Goal: Use online tool/utility: Use online tool/utility

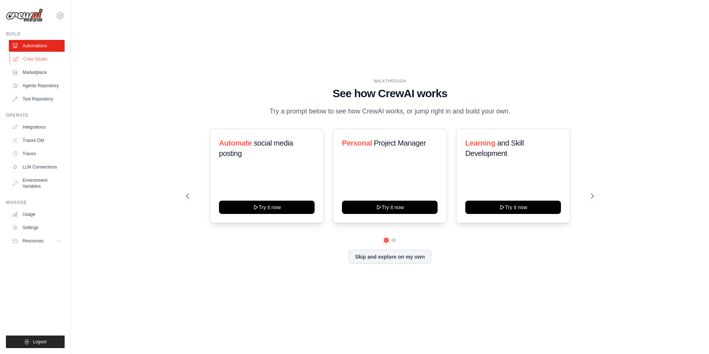
click at [25, 55] on link "Crew Studio" at bounding box center [38, 59] width 56 height 12
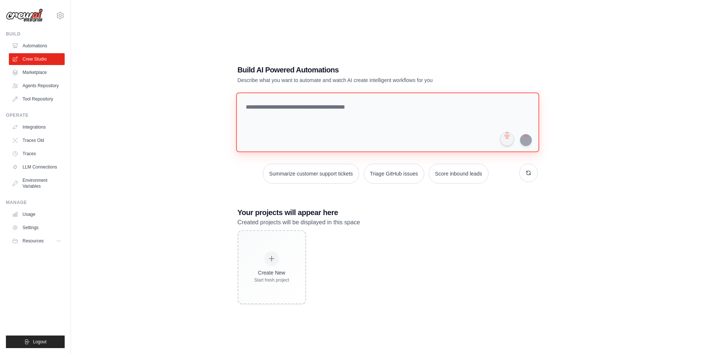
click at [281, 107] on textarea at bounding box center [387, 122] width 303 height 60
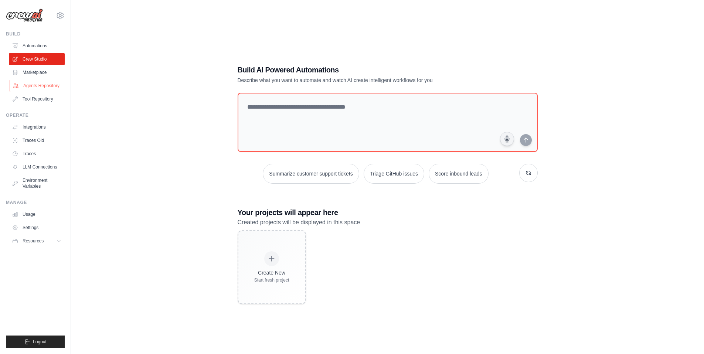
click at [41, 80] on link "Agents Repository" at bounding box center [38, 86] width 56 height 12
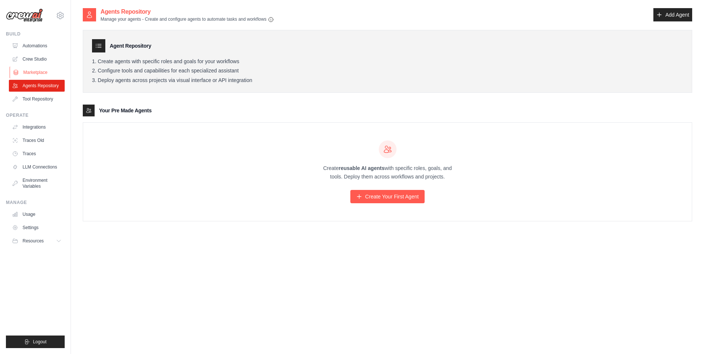
click at [41, 76] on link "Marketplace" at bounding box center [38, 72] width 56 height 12
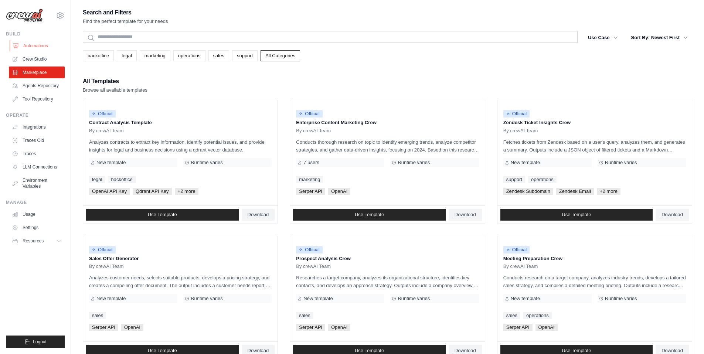
click at [43, 51] on link "Automations" at bounding box center [38, 46] width 56 height 12
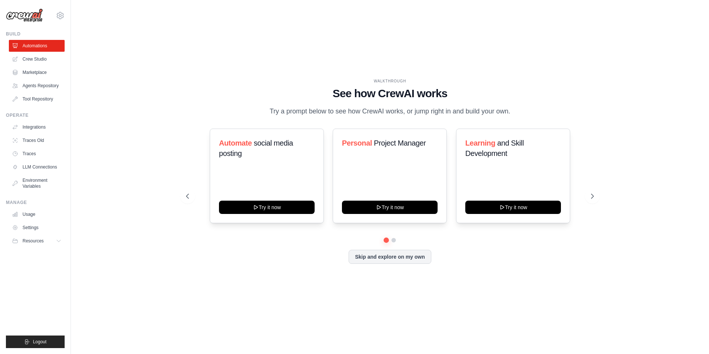
click at [42, 79] on ul "Automations Crew Studio Marketplace Agents Repository Tool Repository" at bounding box center [37, 72] width 56 height 65
click at [42, 82] on link "Agents Repository" at bounding box center [38, 86] width 56 height 12
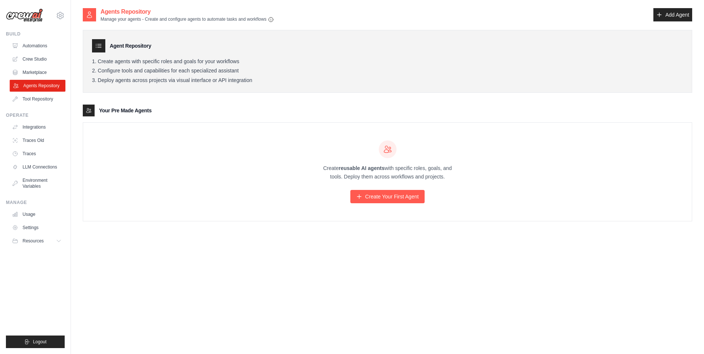
click at [38, 89] on link "Agents Repository" at bounding box center [38, 86] width 56 height 12
click at [36, 129] on link "Integrations" at bounding box center [38, 127] width 56 height 12
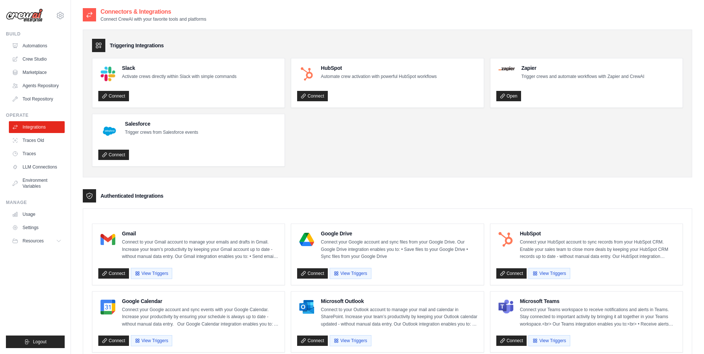
click at [31, 143] on link "Traces Old" at bounding box center [37, 140] width 56 height 12
click at [31, 154] on link "Traces" at bounding box center [38, 154] width 56 height 12
click at [37, 171] on link "LLM Connections" at bounding box center [38, 167] width 56 height 12
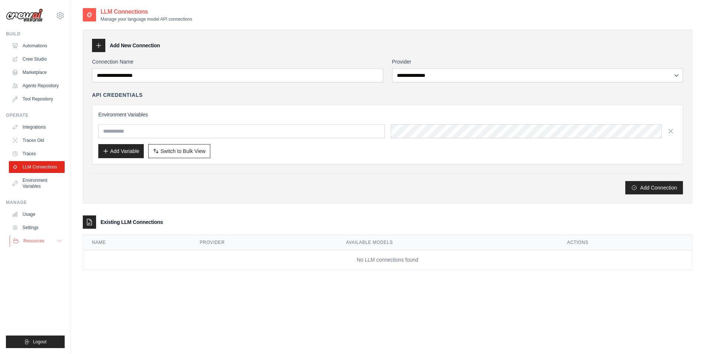
click at [56, 238] on button "Resources" at bounding box center [38, 241] width 56 height 12
click at [33, 213] on link "Usage" at bounding box center [38, 214] width 56 height 12
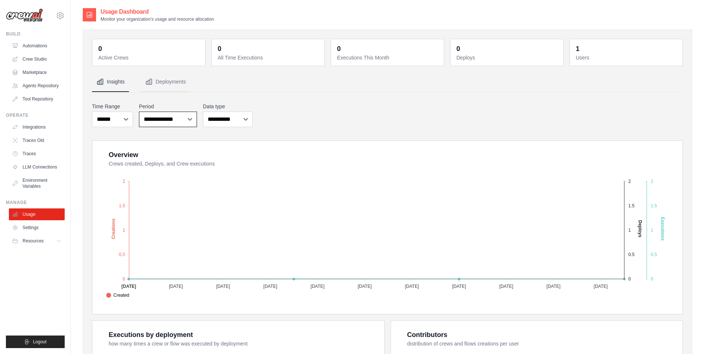
click at [187, 123] on select "**********" at bounding box center [168, 120] width 58 height 16
click at [44, 50] on link "Automations" at bounding box center [38, 46] width 56 height 12
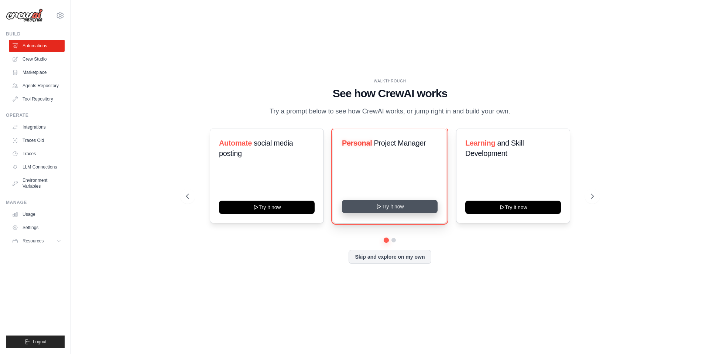
click at [368, 204] on button "Try it now" at bounding box center [390, 206] width 96 height 13
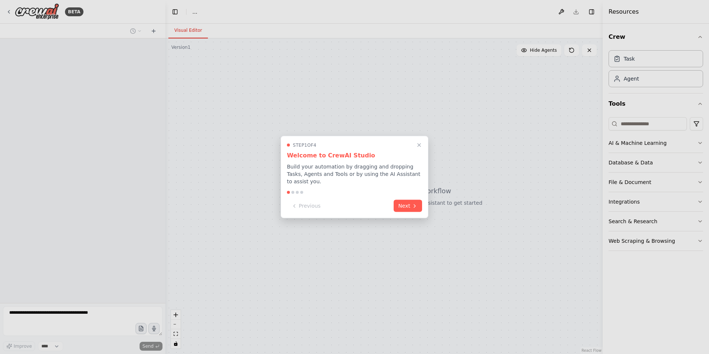
select select "****"
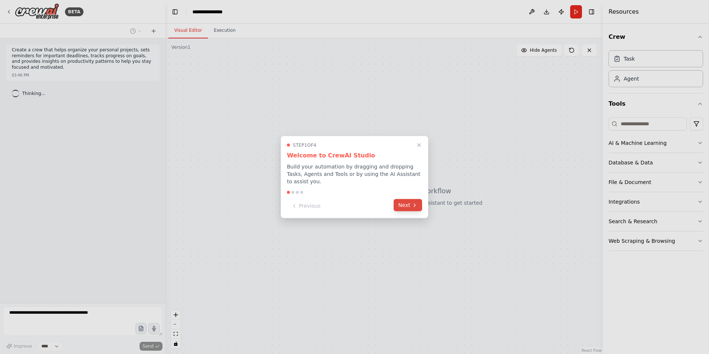
click at [406, 207] on button "Next" at bounding box center [408, 205] width 28 height 12
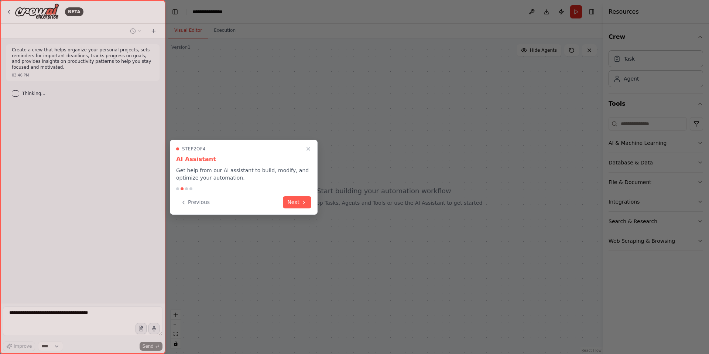
click at [306, 201] on icon at bounding box center [304, 202] width 6 height 6
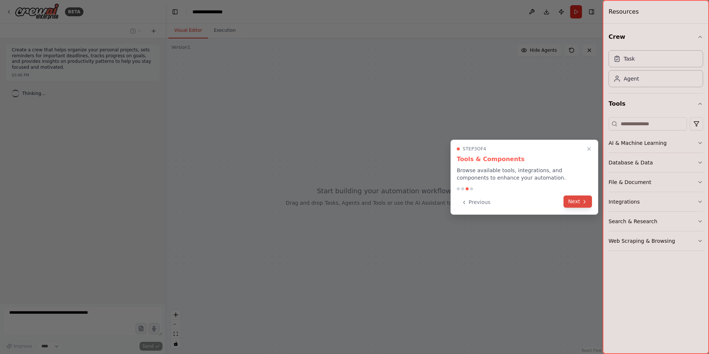
click at [581, 204] on button "Next" at bounding box center [578, 201] width 28 height 12
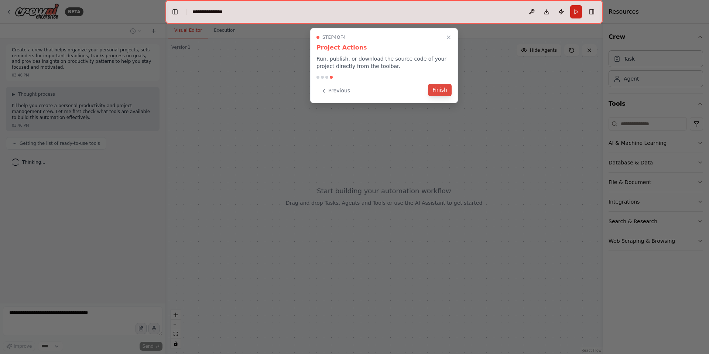
click at [444, 89] on button "Finish" at bounding box center [440, 90] width 24 height 12
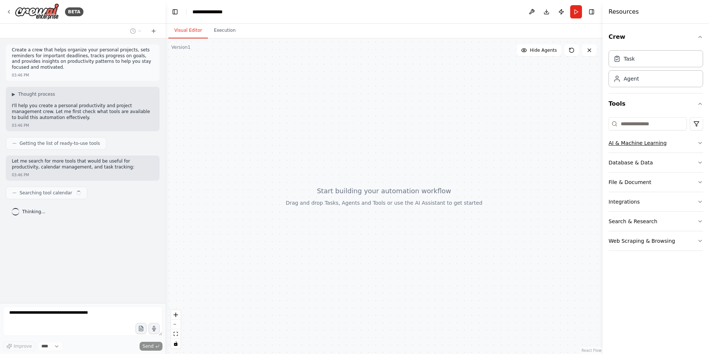
click at [687, 136] on button "AI & Machine Learning" at bounding box center [656, 142] width 95 height 19
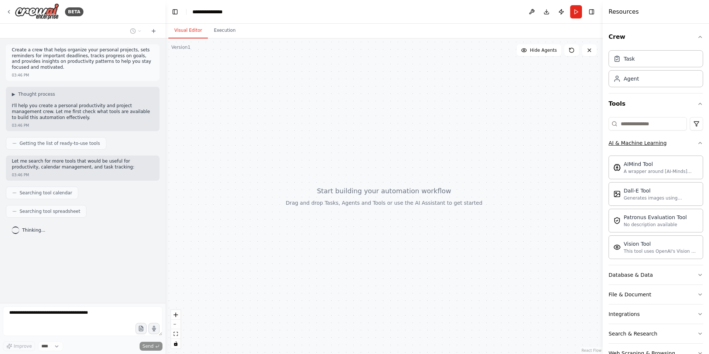
click at [686, 139] on button "AI & Machine Learning" at bounding box center [656, 142] width 95 height 19
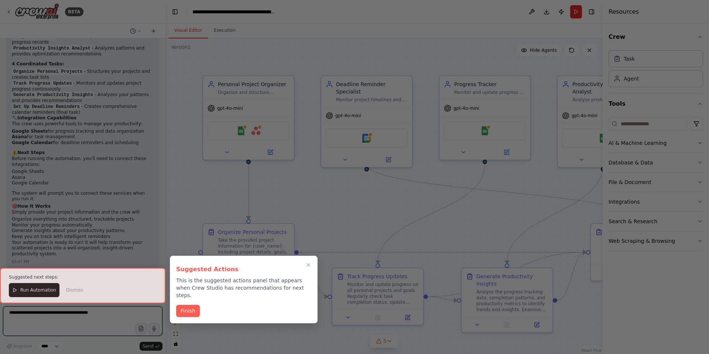
scroll to position [914, 0]
click at [38, 288] on div at bounding box center [82, 285] width 165 height 35
click at [24, 291] on div at bounding box center [82, 285] width 165 height 35
click at [193, 304] on button "Finish" at bounding box center [188, 310] width 24 height 12
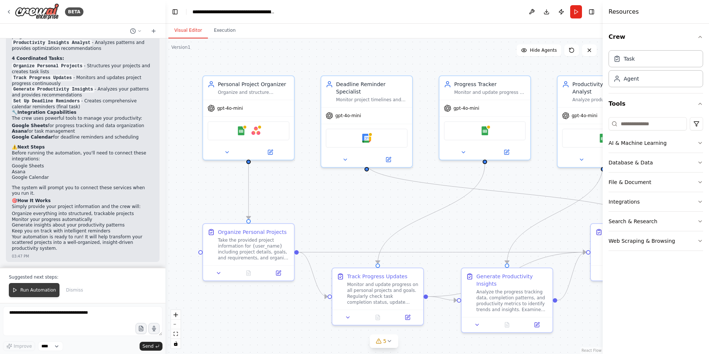
click at [46, 290] on span "Run Automation" at bounding box center [38, 290] width 36 height 6
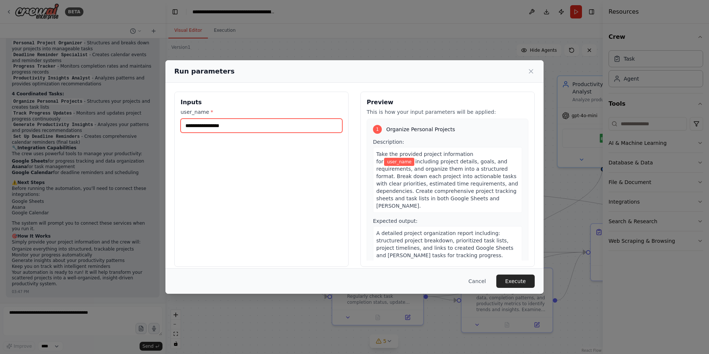
click at [206, 126] on input "user_name *" at bounding box center [262, 126] width 162 height 14
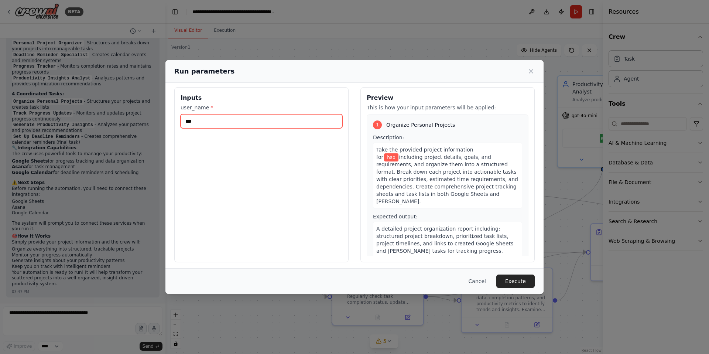
scroll to position [7, 0]
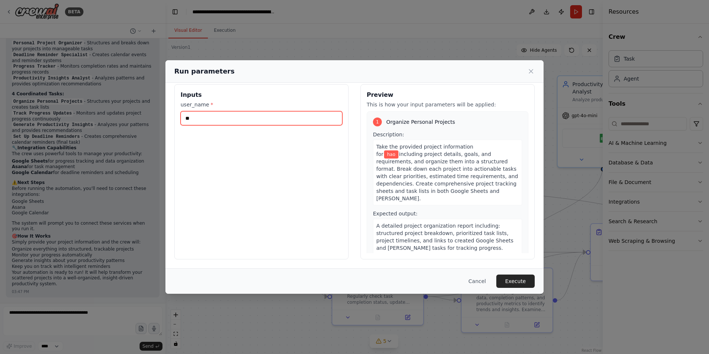
type input "*"
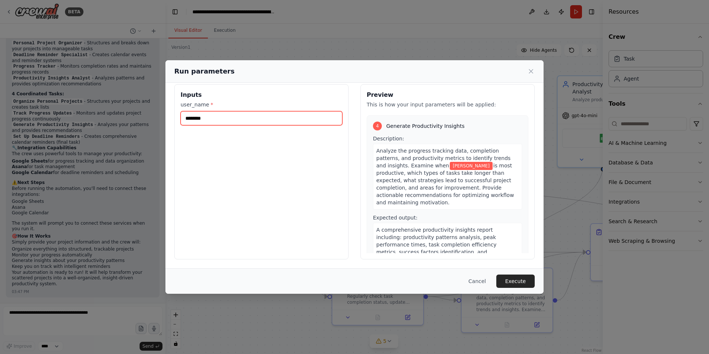
scroll to position [461, 0]
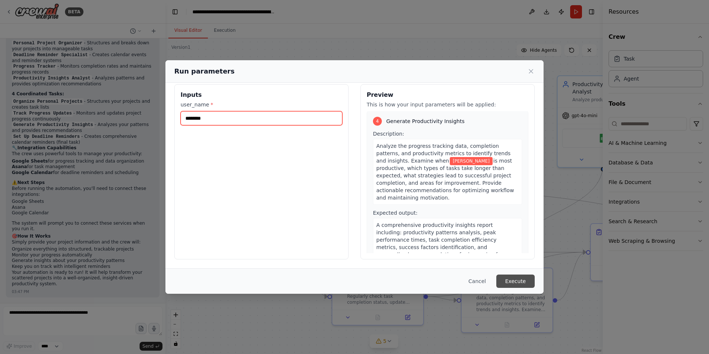
type input "********"
click at [513, 282] on button "Execute" at bounding box center [515, 280] width 38 height 13
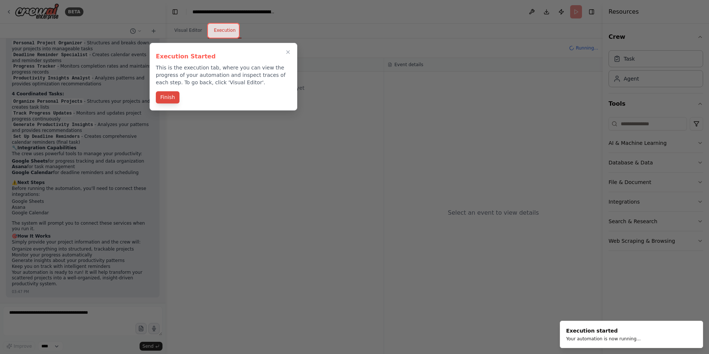
click at [173, 98] on button "Finish" at bounding box center [168, 97] width 24 height 12
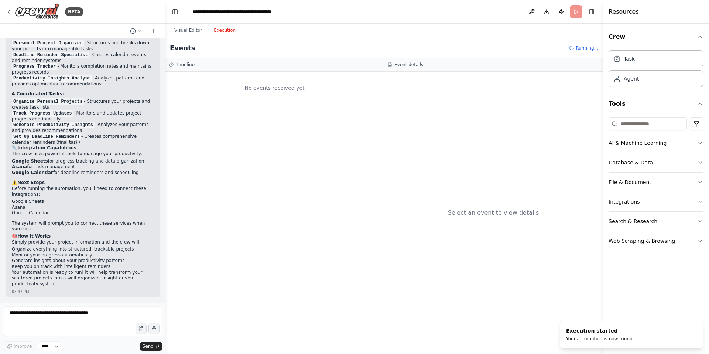
click at [229, 33] on button "Execution" at bounding box center [225, 31] width 34 height 16
click at [228, 32] on button "Execution" at bounding box center [225, 31] width 34 height 16
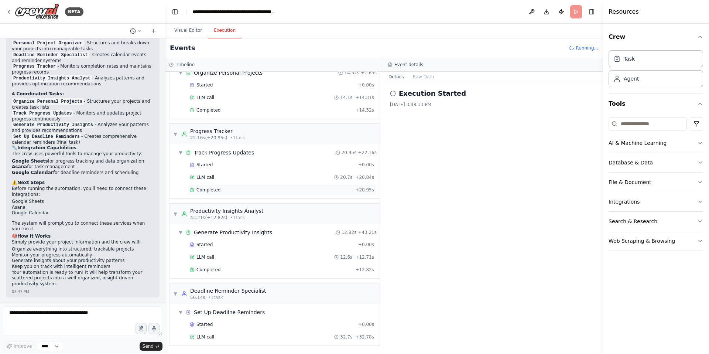
scroll to position [914, 0]
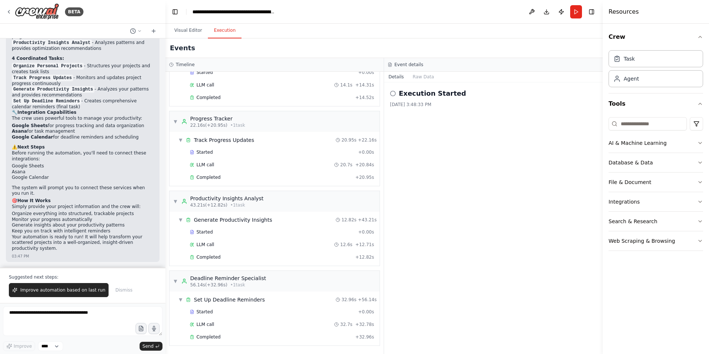
click at [393, 95] on icon at bounding box center [393, 94] width 6 height 6
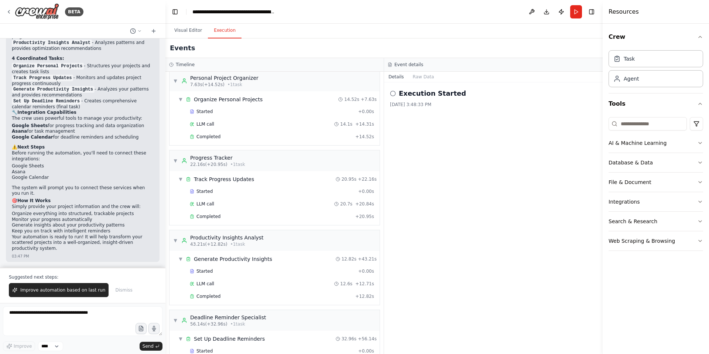
scroll to position [0, 0]
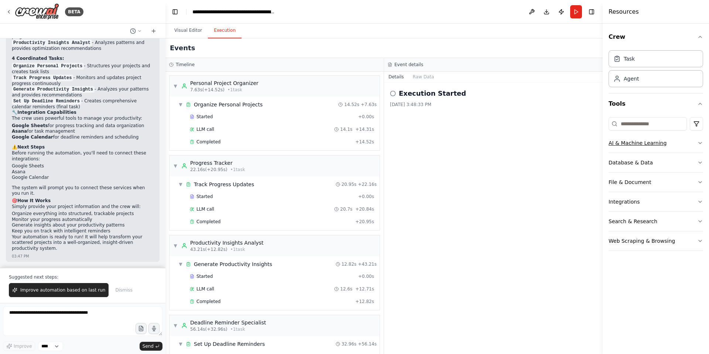
click at [699, 144] on icon "button" at bounding box center [700, 143] width 6 height 6
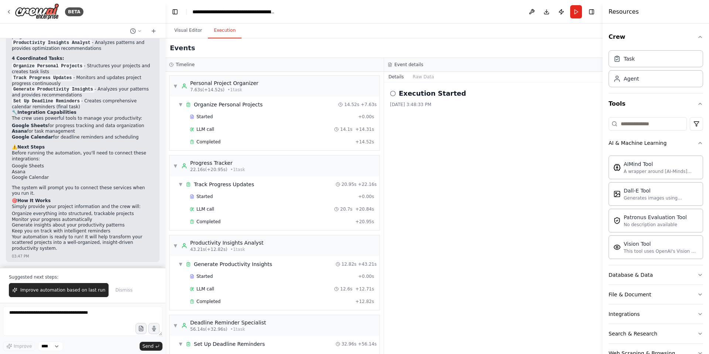
click at [699, 144] on div "Crew Task Agent Tools AI & Machine Learning AIMind Tool A wrapper around [AI-Mi…" at bounding box center [656, 189] width 106 height 330
click at [696, 146] on button "AI & Machine Learning" at bounding box center [656, 142] width 95 height 19
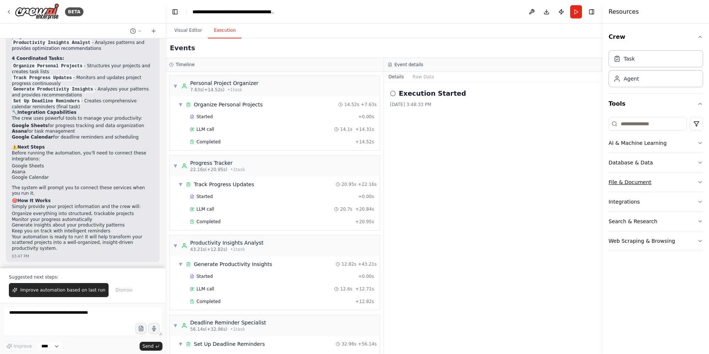
click at [699, 180] on icon "button" at bounding box center [700, 182] width 6 height 6
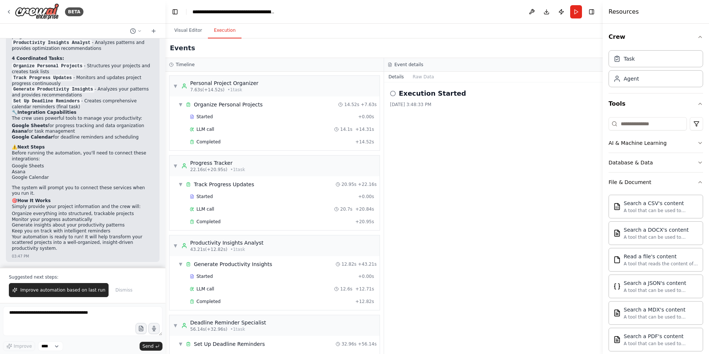
click at [699, 181] on div "Crew Task Agent Tools AI & Machine Learning Database & Data File & Document Sea…" at bounding box center [656, 189] width 106 height 330
click at [697, 181] on icon "button" at bounding box center [700, 182] width 6 height 6
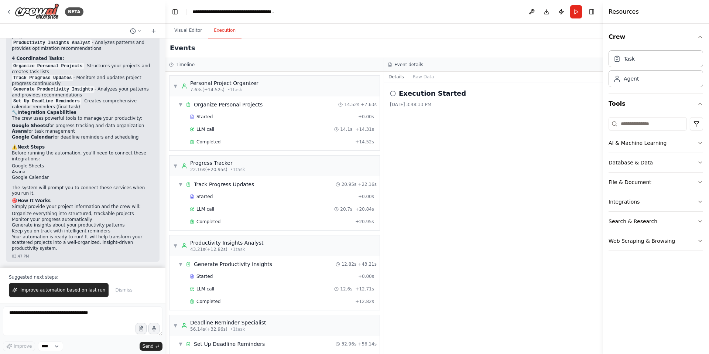
click at [695, 164] on button "Database & Data" at bounding box center [656, 162] width 95 height 19
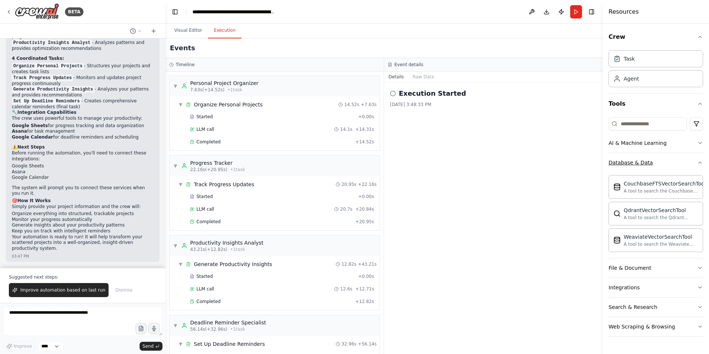
click at [695, 164] on button "Database & Data" at bounding box center [656, 162] width 95 height 19
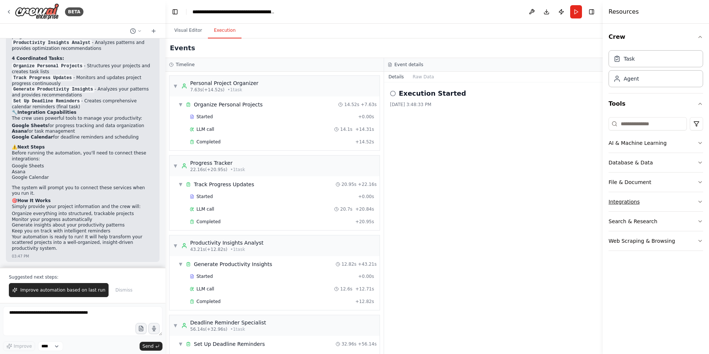
click at [697, 204] on icon "button" at bounding box center [700, 202] width 6 height 6
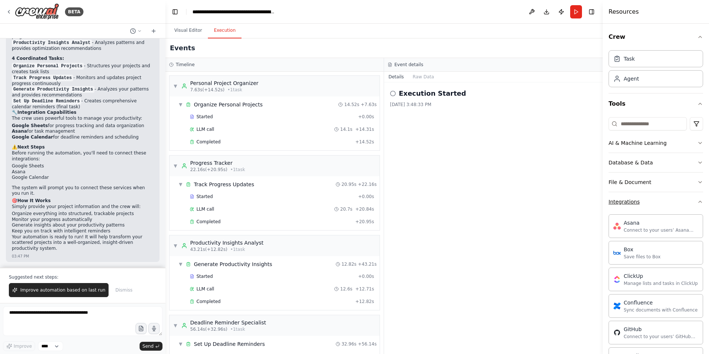
click at [697, 204] on icon "button" at bounding box center [700, 202] width 6 height 6
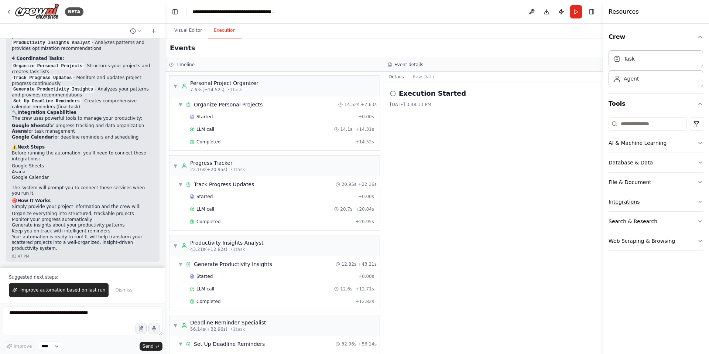
click at [696, 202] on button "Integrations" at bounding box center [656, 201] width 95 height 19
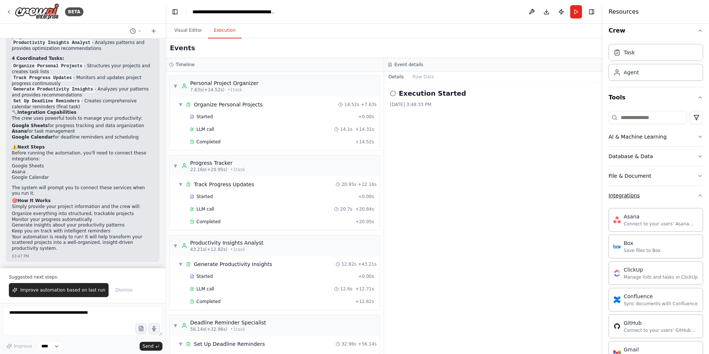
scroll to position [13, 0]
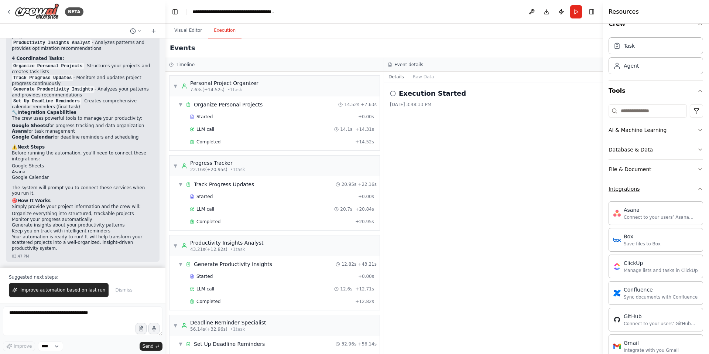
click at [697, 187] on icon "button" at bounding box center [700, 189] width 6 height 6
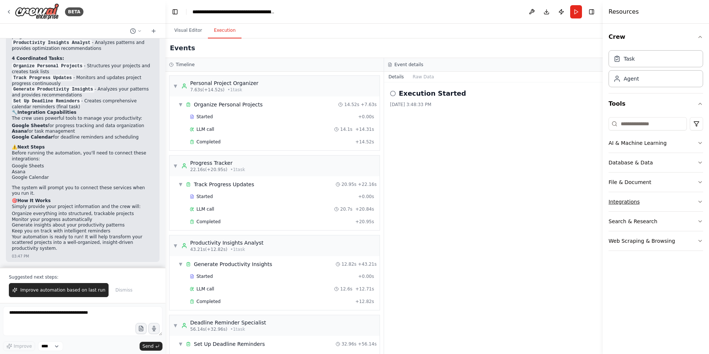
click at [695, 202] on button "Integrations" at bounding box center [656, 201] width 95 height 19
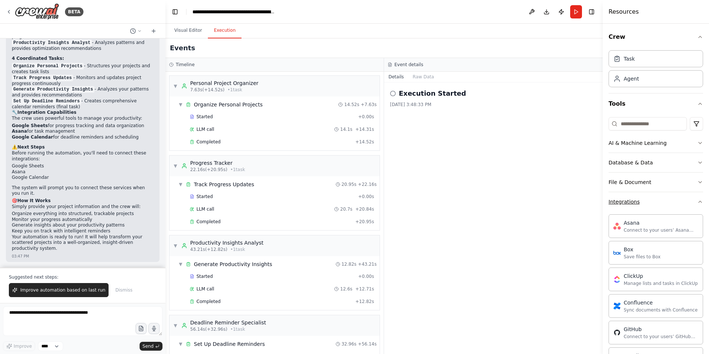
click at [697, 202] on icon "button" at bounding box center [700, 202] width 6 height 6
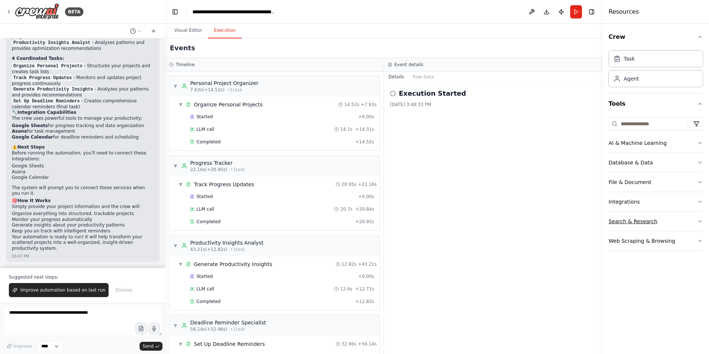
click at [700, 223] on icon "button" at bounding box center [700, 221] width 6 height 6
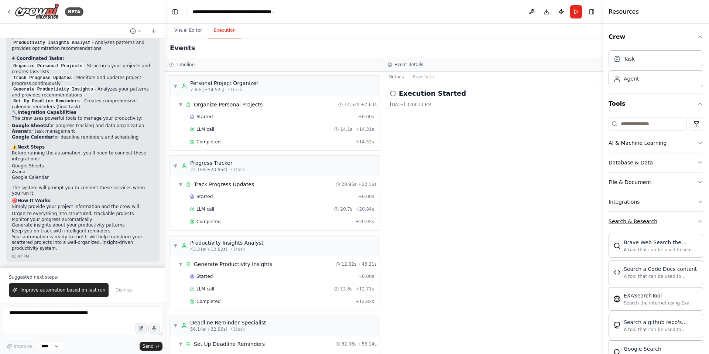
click at [697, 222] on icon "button" at bounding box center [700, 221] width 6 height 6
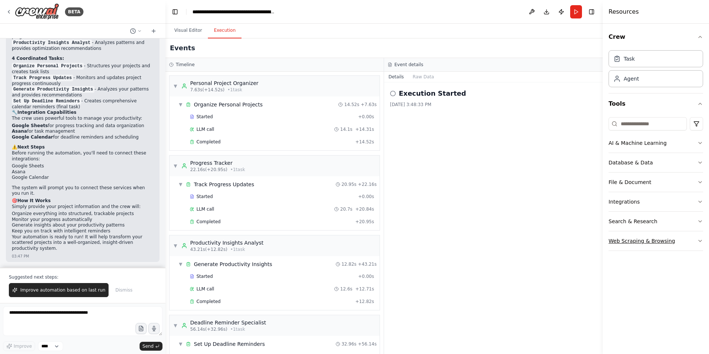
click at [697, 242] on button "Web Scraping & Browsing" at bounding box center [656, 240] width 95 height 19
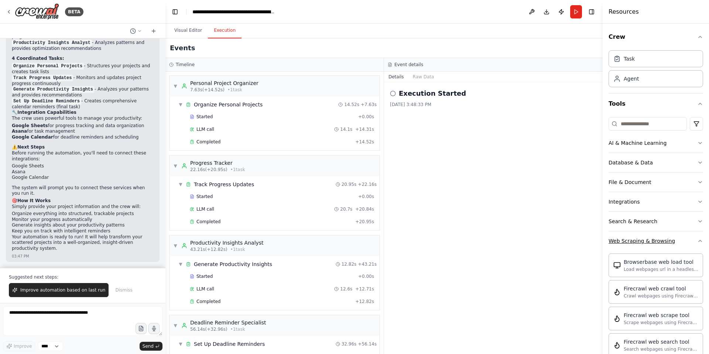
click at [697, 242] on icon "button" at bounding box center [700, 241] width 6 height 6
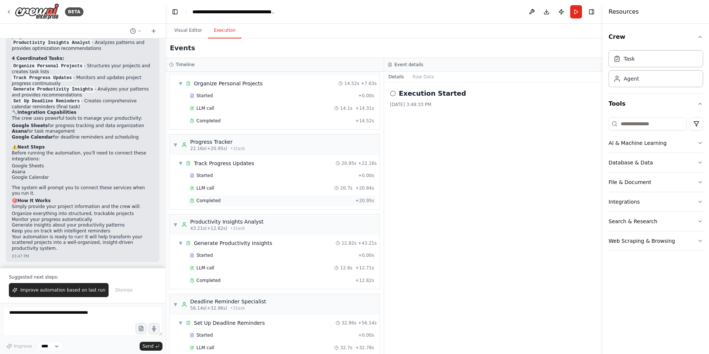
scroll to position [44, 0]
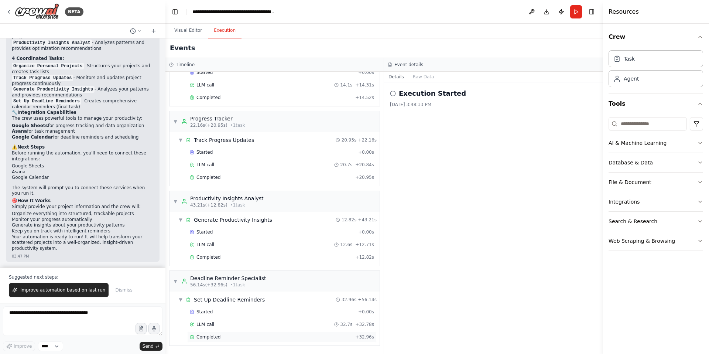
click at [215, 331] on div "Completed + 32.96s" at bounding box center [282, 336] width 190 height 11
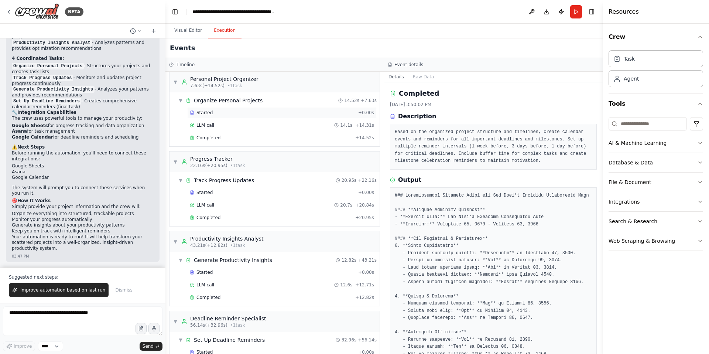
scroll to position [0, 0]
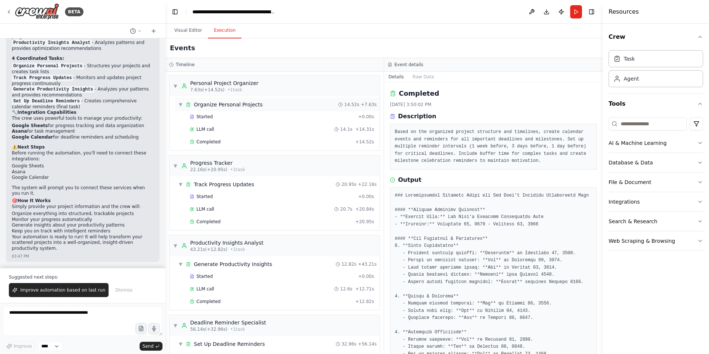
click at [181, 103] on span "▼" at bounding box center [180, 105] width 4 height 6
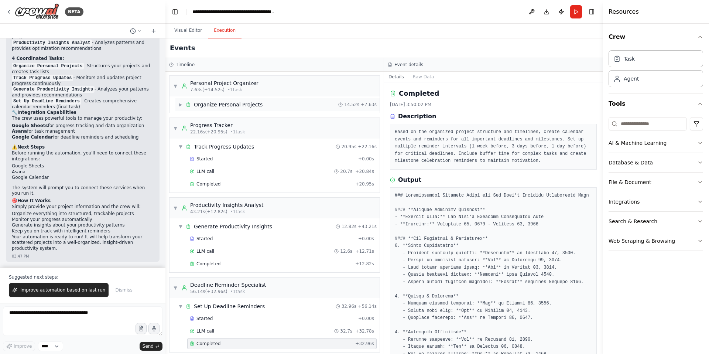
click at [181, 103] on span "▶" at bounding box center [180, 105] width 4 height 6
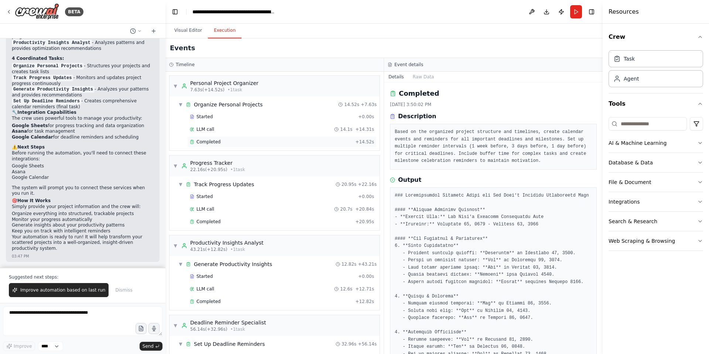
click at [229, 144] on div "Completed" at bounding box center [271, 142] width 163 height 6
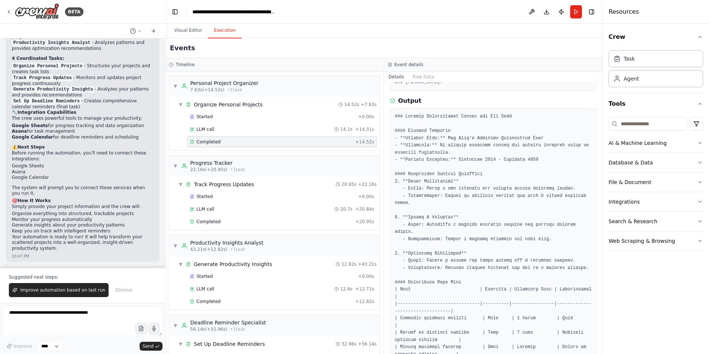
scroll to position [114, 0]
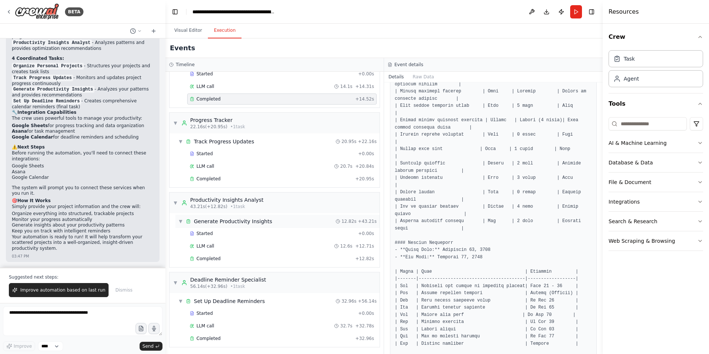
scroll to position [44, 0]
click at [215, 260] on div "Completed + 12.82s" at bounding box center [282, 257] width 190 height 11
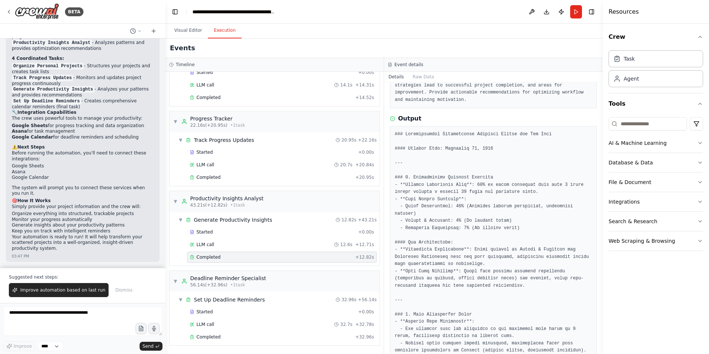
scroll to position [69, 0]
click at [253, 180] on div "Completed + 20.95s" at bounding box center [282, 177] width 190 height 11
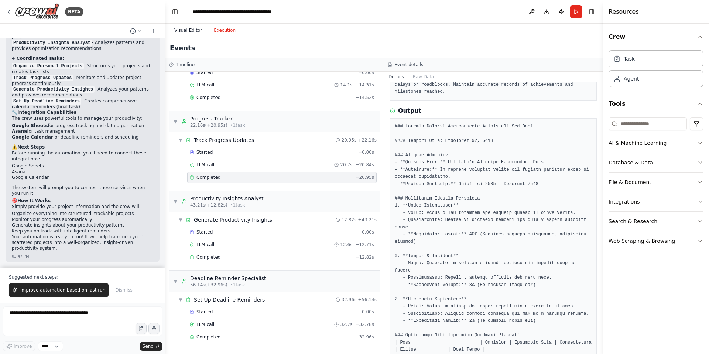
click at [180, 33] on button "Visual Editor" at bounding box center [188, 31] width 40 height 16
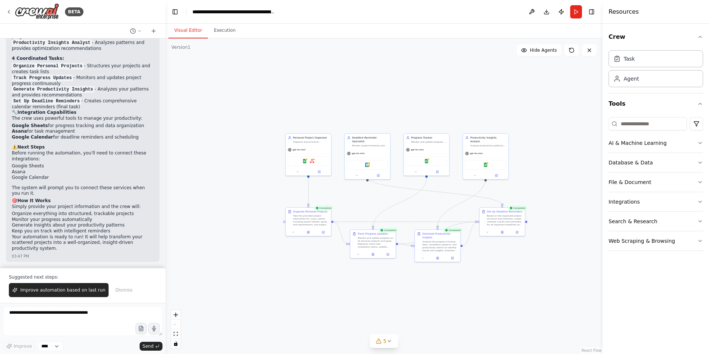
click at [524, 44] on div ".deletable-edge-delete-btn { width: 20px; height: 20px; border: 0px solid #ffff…" at bounding box center [383, 195] width 437 height 315
click at [527, 48] on icon at bounding box center [524, 50] width 6 height 6
click at [528, 48] on button "Show Agents" at bounding box center [538, 50] width 47 height 12
drag, startPoint x: 379, startPoint y: 253, endPoint x: 371, endPoint y: 264, distance: 13.7
click at [371, 264] on button at bounding box center [364, 264] width 16 height 4
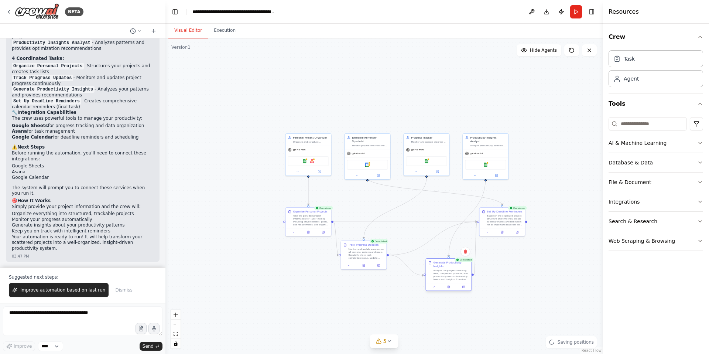
drag, startPoint x: 429, startPoint y: 259, endPoint x: 436, endPoint y: 282, distance: 24.3
click at [436, 282] on div "Generate Productivity Insights Analyze the progress tracking data, completion p…" at bounding box center [449, 274] width 46 height 33
click at [576, 12] on button "Run" at bounding box center [576, 11] width 12 height 13
click at [228, 34] on body "BETA Create a crew that helps organize your personal projects, sets reminders f…" at bounding box center [354, 177] width 709 height 354
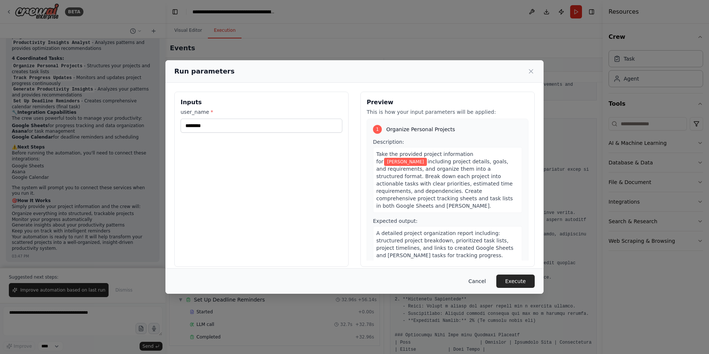
click at [470, 281] on button "Cancel" at bounding box center [477, 280] width 29 height 13
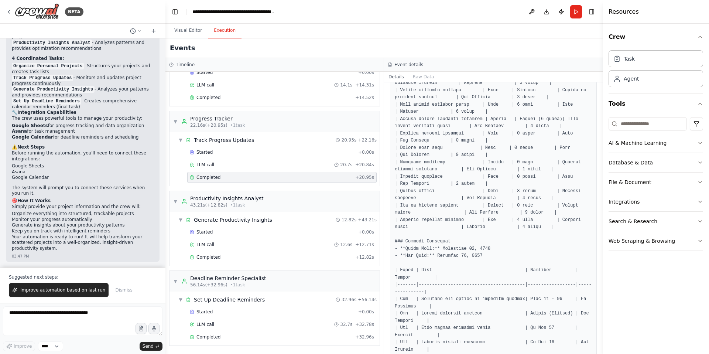
scroll to position [621, 0]
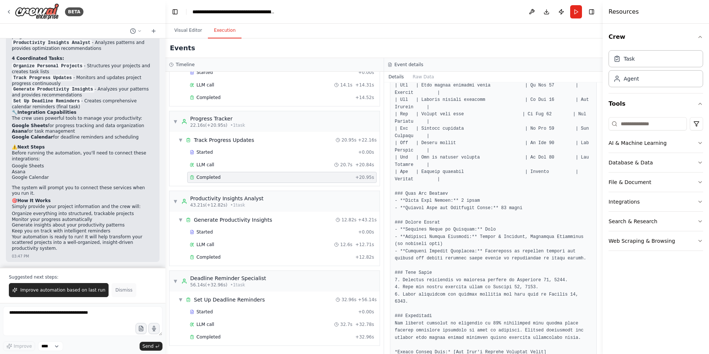
click at [117, 288] on span "Dismiss" at bounding box center [123, 290] width 17 height 6
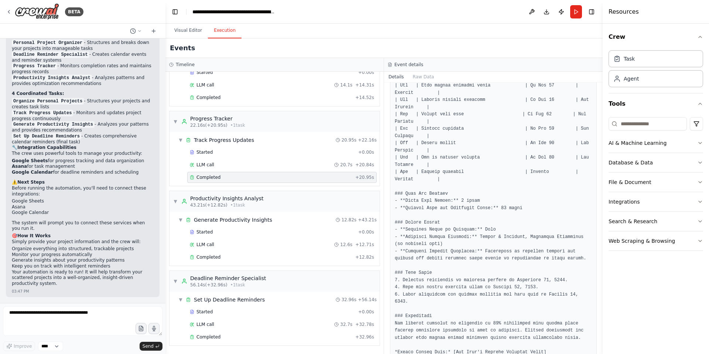
scroll to position [879, 0]
click at [51, 308] on textarea at bounding box center [83, 321] width 160 height 30
click at [79, 323] on textarea at bounding box center [83, 321] width 160 height 30
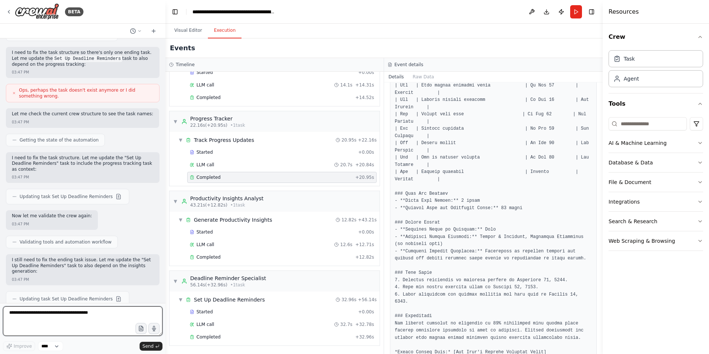
scroll to position [275, 0]
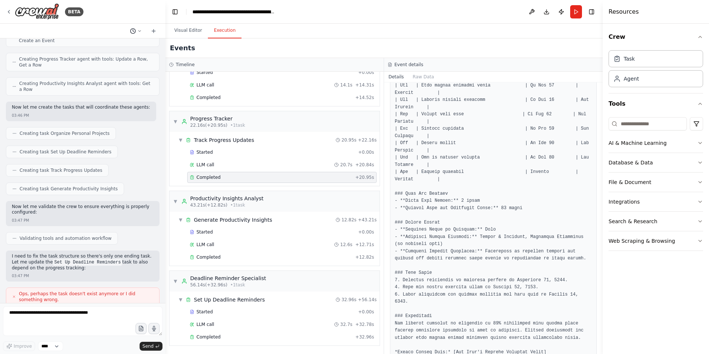
click at [140, 32] on icon at bounding box center [139, 31] width 4 height 4
click at [155, 29] on div at bounding box center [82, 177] width 165 height 354
click at [155, 31] on icon at bounding box center [154, 31] width 6 height 6
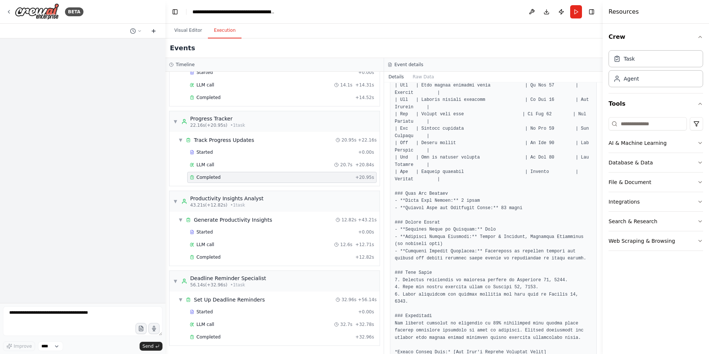
scroll to position [0, 0]
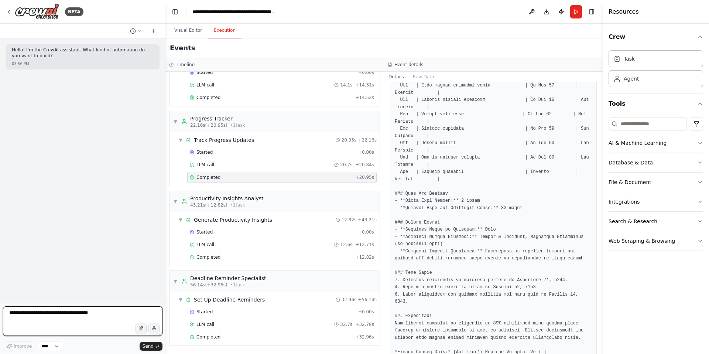
click at [40, 311] on textarea at bounding box center [83, 321] width 160 height 30
type textarea "**********"
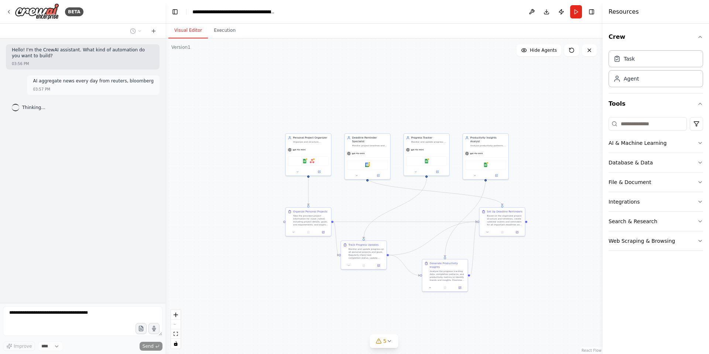
click at [192, 33] on button "Visual Editor" at bounding box center [188, 31] width 40 height 16
click at [587, 55] on button at bounding box center [589, 50] width 15 height 12
click at [590, 53] on icon at bounding box center [590, 50] width 6 height 6
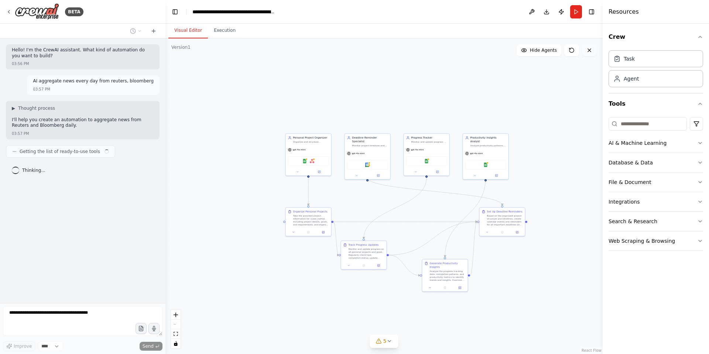
click at [590, 51] on icon at bounding box center [590, 50] width 6 height 6
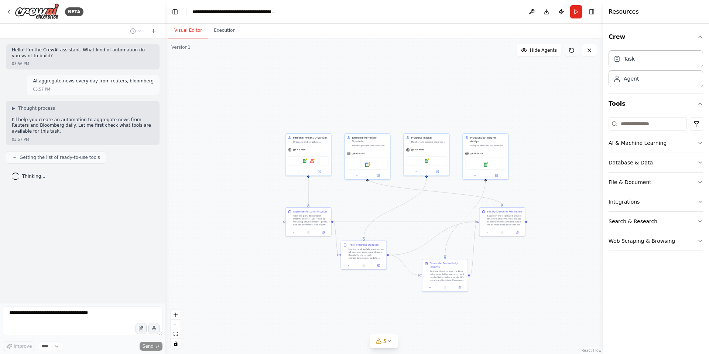
click at [574, 51] on icon at bounding box center [572, 50] width 4 height 4
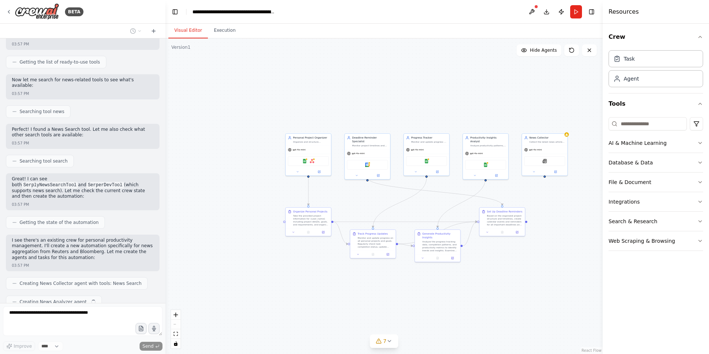
scroll to position [114, 0]
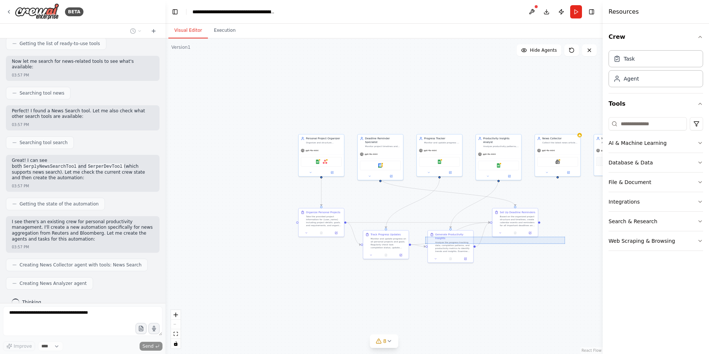
drag, startPoint x: 558, startPoint y: 240, endPoint x: 425, endPoint y: 243, distance: 133.0
click at [425, 243] on div ".deletable-edge-delete-btn { width: 20px; height: 20px; border: 0px solid #ffff…" at bounding box center [383, 195] width 437 height 315
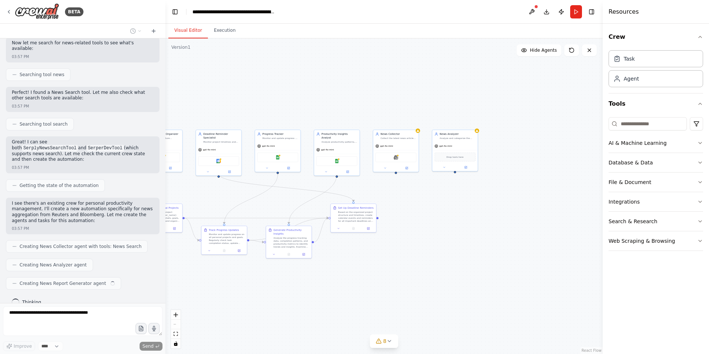
drag, startPoint x: 511, startPoint y: 304, endPoint x: 350, endPoint y: 300, distance: 161.5
click at [350, 300] on div ".deletable-edge-delete-btn { width: 20px; height: 20px; border: 0px solid #ffff…" at bounding box center [383, 195] width 437 height 315
click at [335, 170] on div at bounding box center [336, 170] width 45 height 7
click at [356, 120] on button at bounding box center [354, 122] width 10 height 10
click at [330, 121] on button "Confirm" at bounding box center [333, 121] width 26 height 9
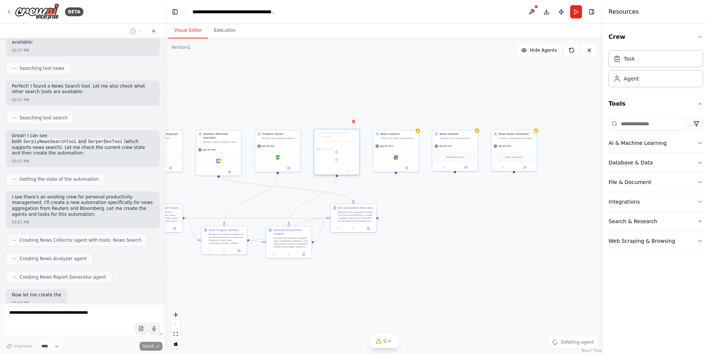
scroll to position [176, 0]
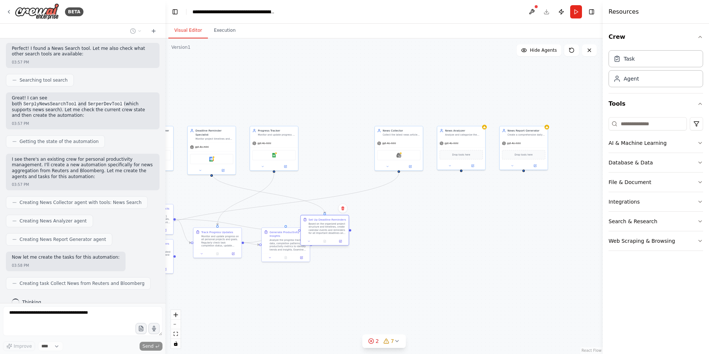
drag, startPoint x: 359, startPoint y: 217, endPoint x: 335, endPoint y: 228, distance: 26.3
click at [335, 228] on div "Based on the organized project structure and timelines, create calendar events …" at bounding box center [328, 228] width 38 height 13
click at [345, 212] on button at bounding box center [343, 209] width 10 height 10
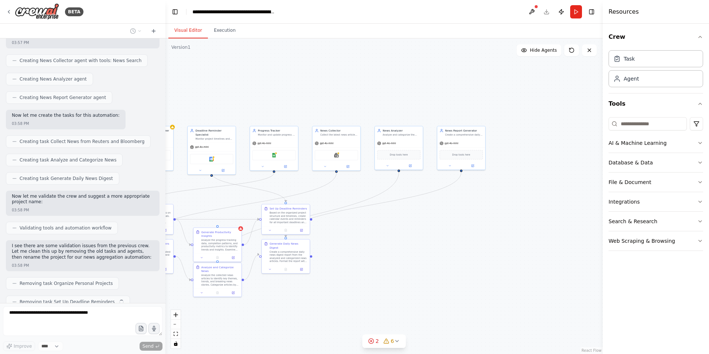
scroll to position [337, 0]
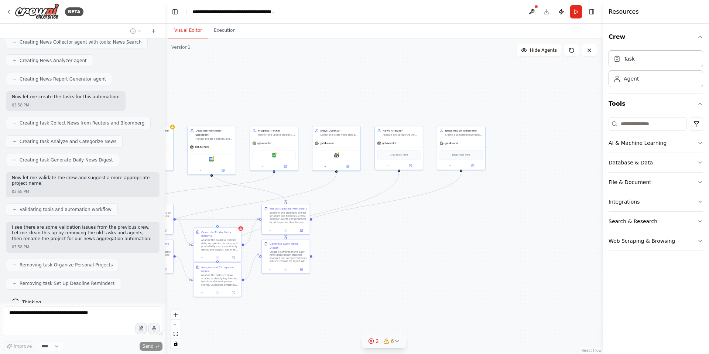
click at [373, 342] on circle at bounding box center [371, 340] width 5 height 5
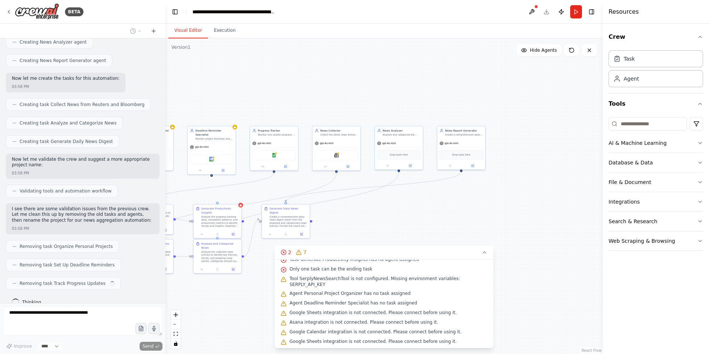
scroll to position [27, 0]
click at [164, 294] on div at bounding box center [164, 177] width 3 height 354
click at [209, 278] on div ".deletable-edge-delete-btn { width: 20px; height: 20px; border: 0px solid #ffff…" at bounding box center [383, 195] width 437 height 315
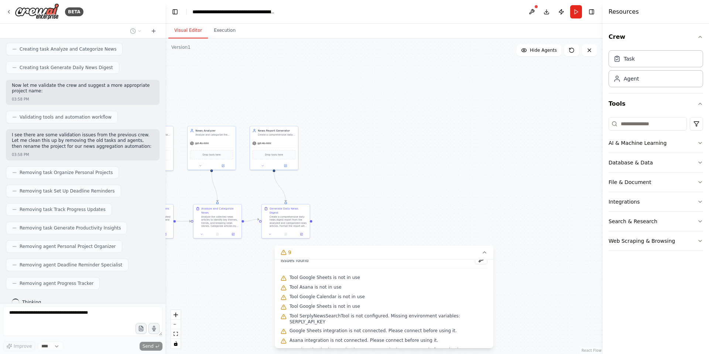
scroll to position [453, 0]
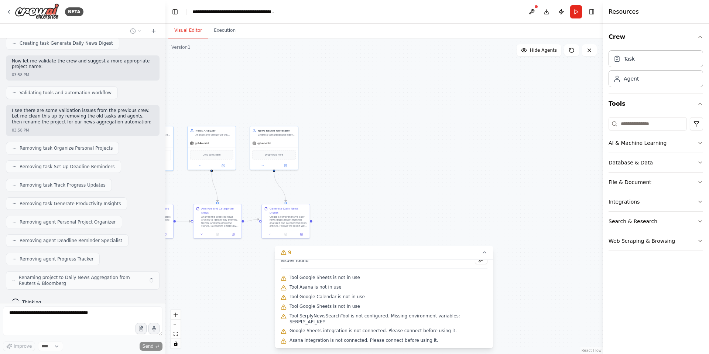
click at [364, 185] on div ".deletable-edge-delete-btn { width: 20px; height: 20px; border: 0px solid #ffff…" at bounding box center [383, 195] width 437 height 315
drag, startPoint x: 263, startPoint y: 156, endPoint x: 367, endPoint y: 189, distance: 108.6
click at [366, 189] on div "Drop tools here" at bounding box center [375, 188] width 43 height 9
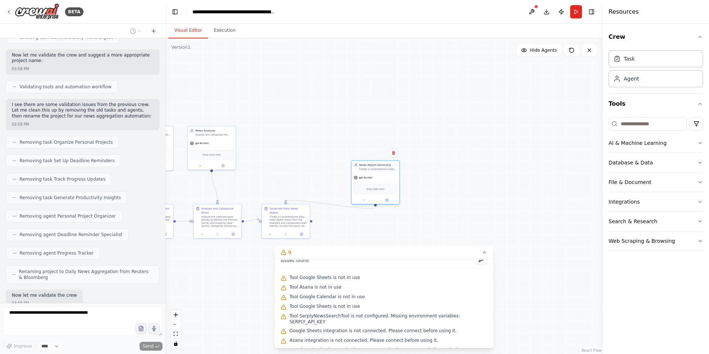
scroll to position [497, 0]
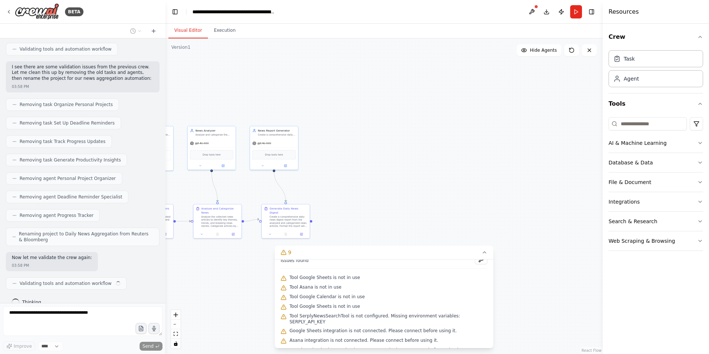
click at [392, 156] on div ".deletable-edge-delete-btn { width: 20px; height: 20px; border: 0px solid #ffff…" at bounding box center [383, 195] width 437 height 315
click at [294, 137] on div "News Report Generator Create a comprehensive daily news digest report from the …" at bounding box center [274, 132] width 48 height 13
click at [294, 121] on button at bounding box center [292, 118] width 10 height 10
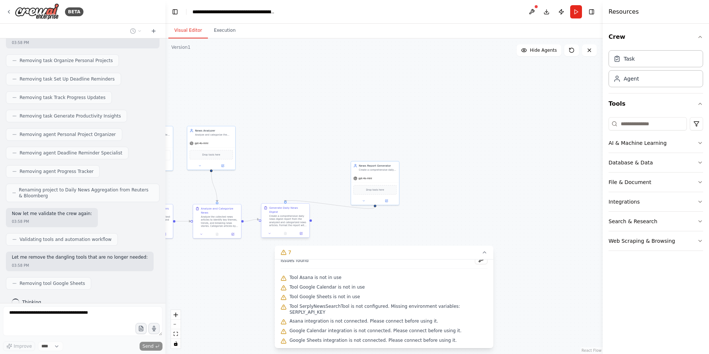
click at [298, 215] on div "Create a comprehensive daily news digest report from the analyzed and categoriz…" at bounding box center [288, 221] width 38 height 13
click at [306, 196] on button at bounding box center [304, 197] width 10 height 10
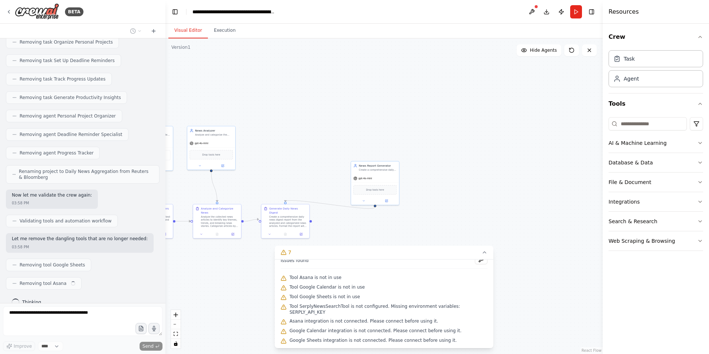
click at [291, 195] on div ".deletable-edge-delete-btn { width: 20px; height: 20px; border: 0px solid #ffff…" at bounding box center [383, 195] width 437 height 315
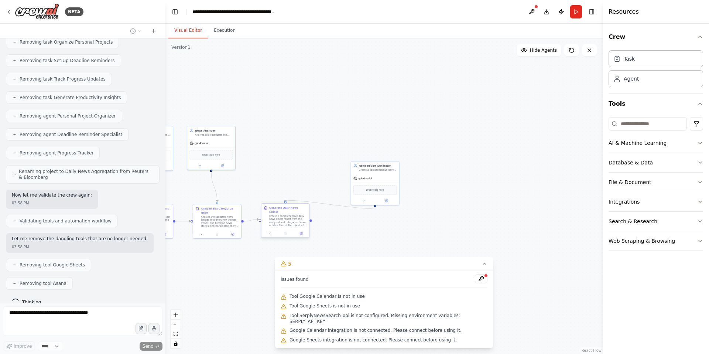
click at [285, 206] on div "Generate Daily News Digest" at bounding box center [288, 210] width 38 height 8
click at [304, 197] on icon at bounding box center [303, 197] width 3 height 4
click at [289, 197] on button "Confirm" at bounding box center [282, 196] width 26 height 9
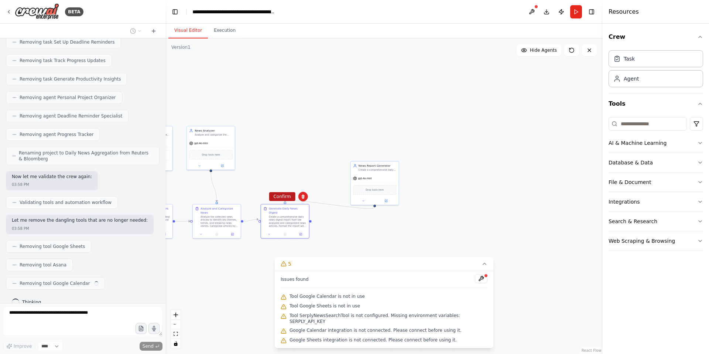
click at [289, 197] on button "Confirm" at bounding box center [282, 196] width 26 height 9
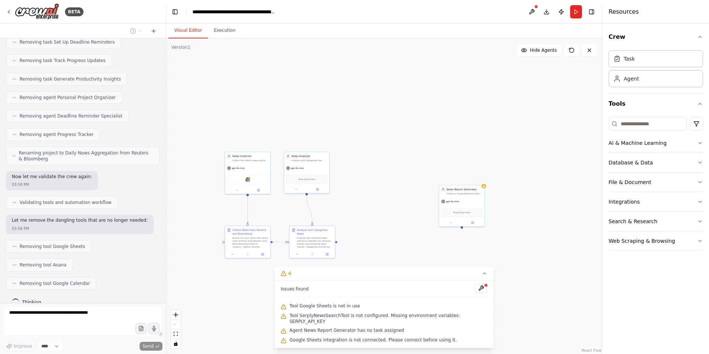
scroll to position [596, 0]
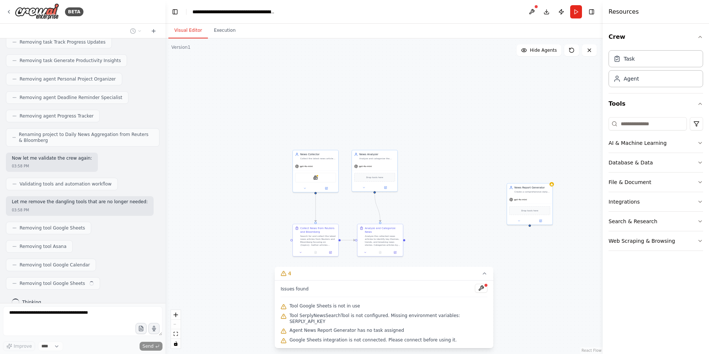
drag, startPoint x: 214, startPoint y: 201, endPoint x: 352, endPoint y: 209, distance: 138.8
click at [352, 209] on div ".deletable-edge-delete-btn { width: 20px; height: 20px; border: 0px solid #ffff…" at bounding box center [383, 195] width 437 height 315
click at [327, 172] on div "SerplyNewsSearchTool" at bounding box center [315, 177] width 41 height 10
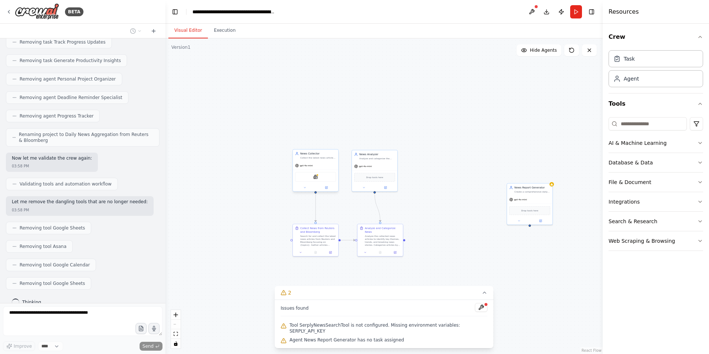
click at [329, 158] on div "Collect the latest news articles from {news_sources} focusing on {topics} by se…" at bounding box center [318, 157] width 36 height 3
click at [335, 139] on button at bounding box center [333, 142] width 10 height 10
click at [317, 140] on button "Confirm" at bounding box center [311, 141] width 26 height 9
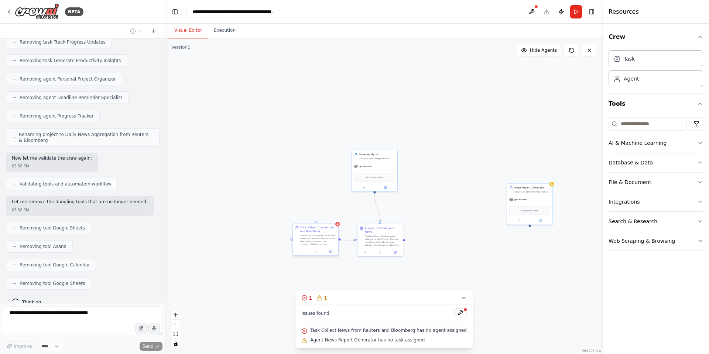
click at [328, 239] on div "Search for and collect the latest news articles from Reuters and Bloomberg focu…" at bounding box center [318, 240] width 36 height 12
click at [333, 219] on button at bounding box center [333, 217] width 10 height 10
click at [310, 220] on button "Confirm" at bounding box center [311, 216] width 26 height 9
click at [373, 242] on div "Analyze the collected news articles to identify key themes, trends, and breakin…" at bounding box center [383, 240] width 36 height 12
click at [397, 220] on button at bounding box center [397, 217] width 10 height 10
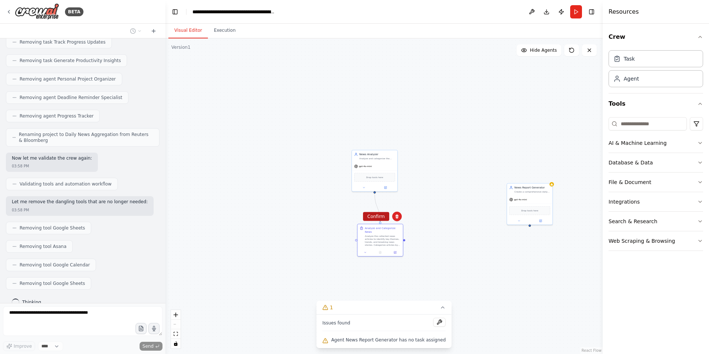
click at [380, 217] on button "Confirm" at bounding box center [376, 216] width 26 height 9
click at [387, 163] on div "gpt-4o-mini" at bounding box center [374, 165] width 45 height 8
click at [392, 140] on icon at bounding box center [391, 142] width 3 height 4
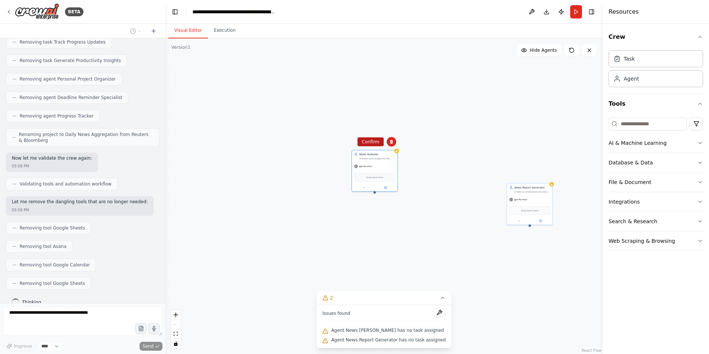
click at [376, 140] on button "Confirm" at bounding box center [371, 141] width 26 height 9
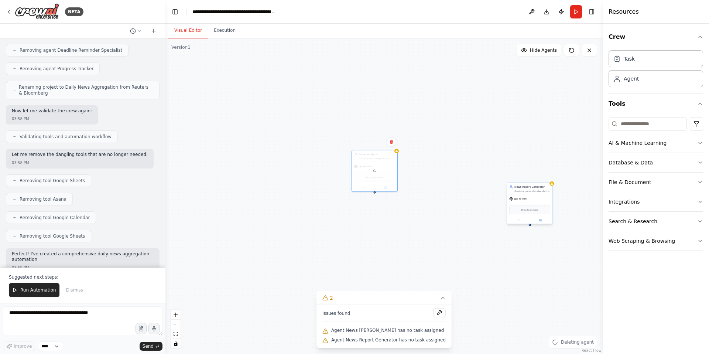
click at [539, 195] on div "gpt-4o-mini Drop tools here" at bounding box center [529, 209] width 45 height 29
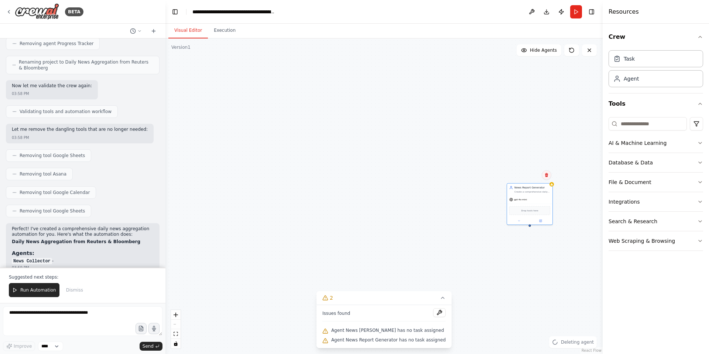
click at [550, 175] on button at bounding box center [547, 175] width 10 height 10
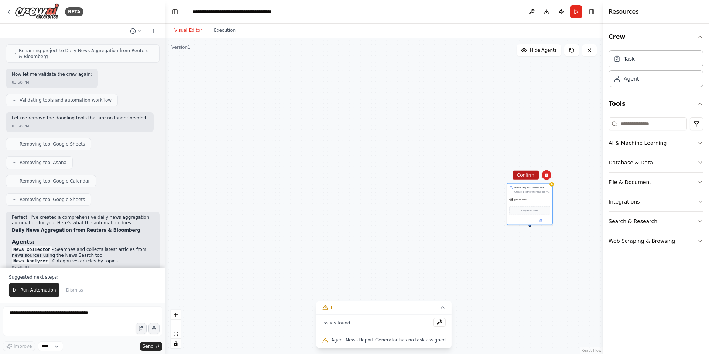
click at [522, 174] on button "Confirm" at bounding box center [526, 175] width 26 height 9
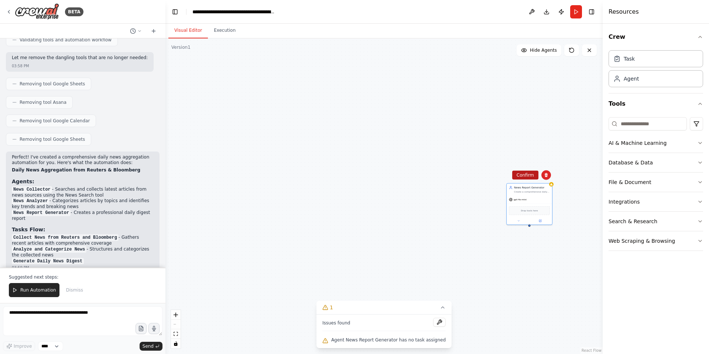
click at [521, 175] on button "Confirm" at bounding box center [525, 175] width 26 height 9
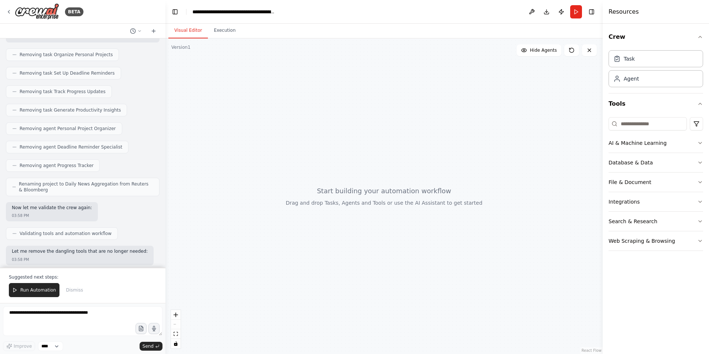
scroll to position [818, 0]
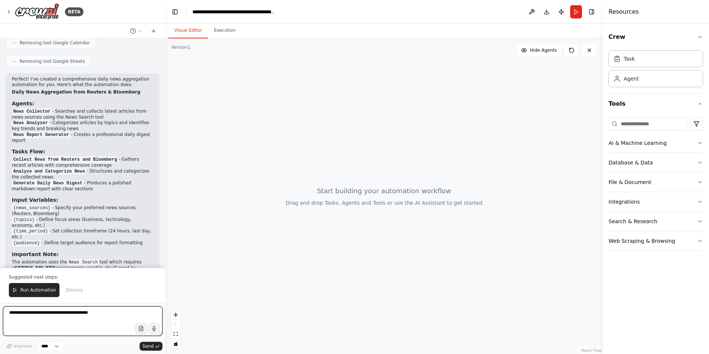
click at [59, 320] on textarea at bounding box center [83, 321] width 160 height 30
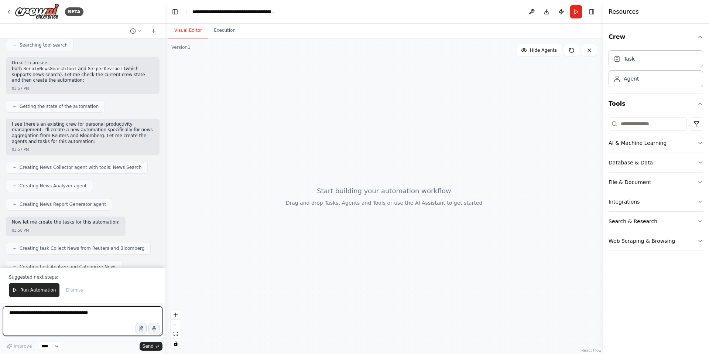
scroll to position [0, 0]
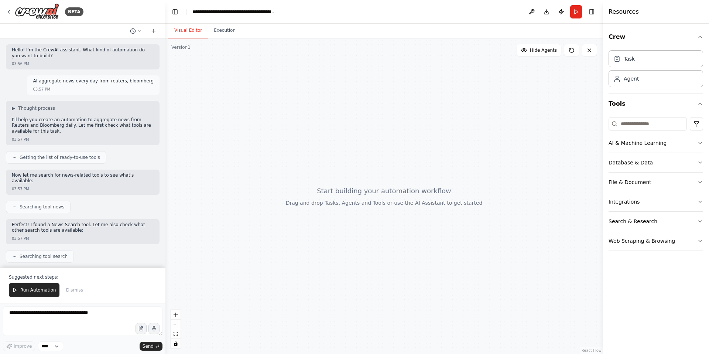
click at [114, 81] on p "AI aggregate news every day from reuters, bloomberg" at bounding box center [93, 81] width 121 height 6
copy p "AI aggregate news every day from reuters, bloomberg"
click at [35, 315] on textarea at bounding box center [83, 321] width 160 height 30
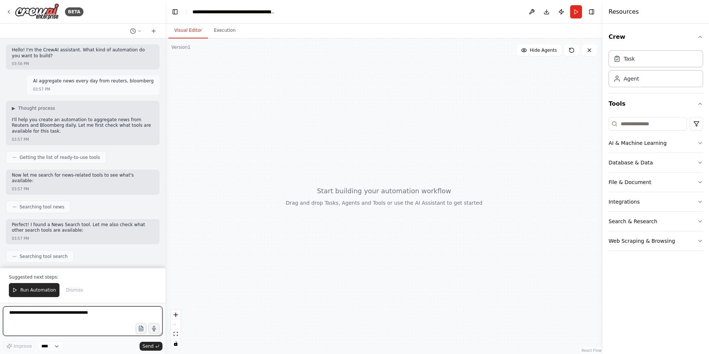
paste textarea "**********"
type textarea "**********"
click at [156, 347] on icon "submit" at bounding box center [157, 346] width 3 height 2
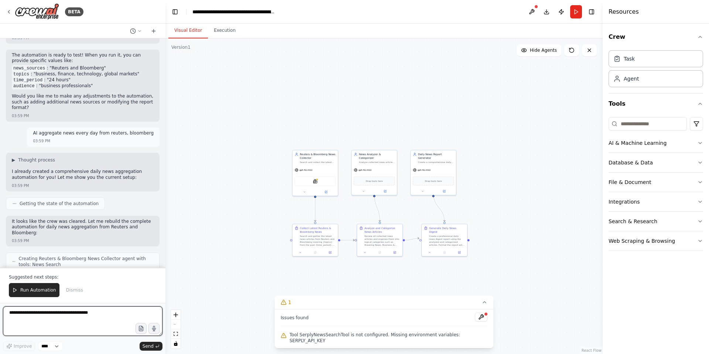
scroll to position [1368, 0]
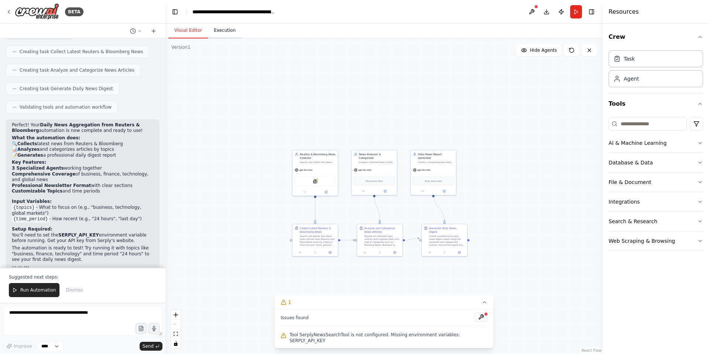
click at [230, 32] on button "Execution" at bounding box center [225, 31] width 34 height 16
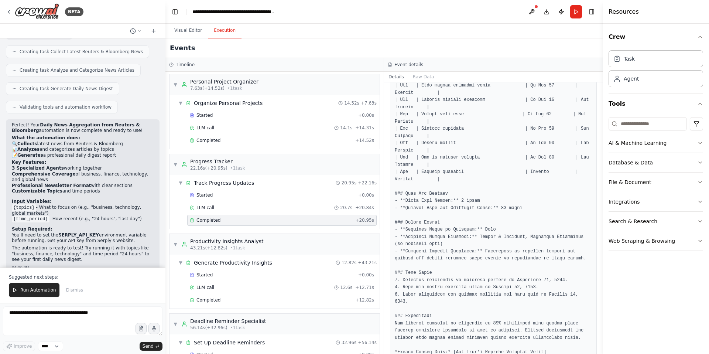
scroll to position [0, 0]
click at [187, 33] on button "Visual Editor" at bounding box center [188, 31] width 40 height 16
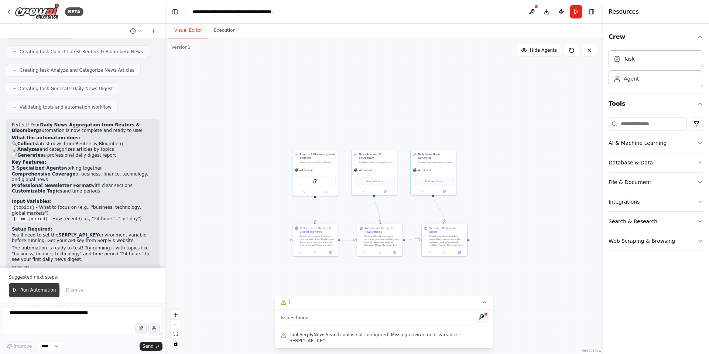
click at [41, 292] on span "Run Automation" at bounding box center [38, 290] width 36 height 6
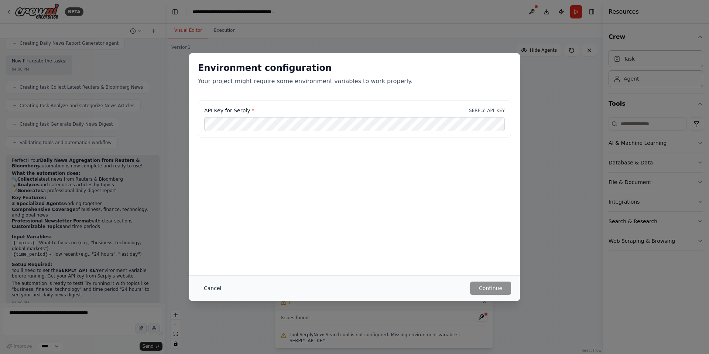
click at [212, 287] on button "Cancel" at bounding box center [212, 287] width 29 height 13
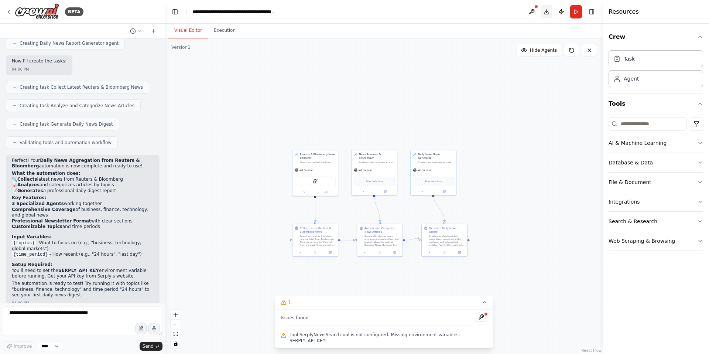
click at [549, 14] on button "Download" at bounding box center [547, 11] width 12 height 13
click at [312, 181] on div "SerplyNewsSearchTool" at bounding box center [315, 181] width 41 height 10
click at [228, 164] on div ".deletable-edge-delete-btn { width: 20px; height: 20px; border: 0px solid #ffff…" at bounding box center [383, 195] width 437 height 315
click at [236, 32] on button "Execution" at bounding box center [225, 31] width 34 height 16
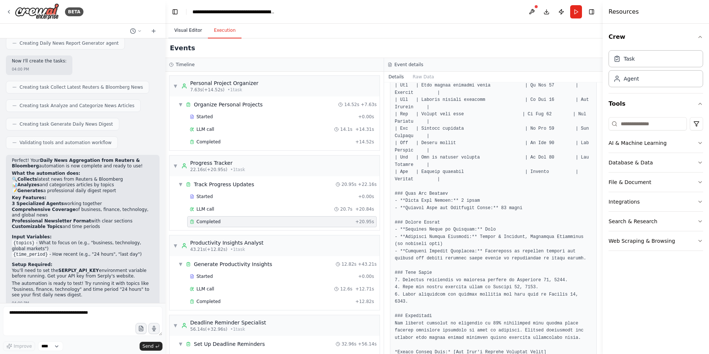
click at [178, 30] on button "Visual Editor" at bounding box center [188, 31] width 40 height 16
